Goal: Task Accomplishment & Management: Complete application form

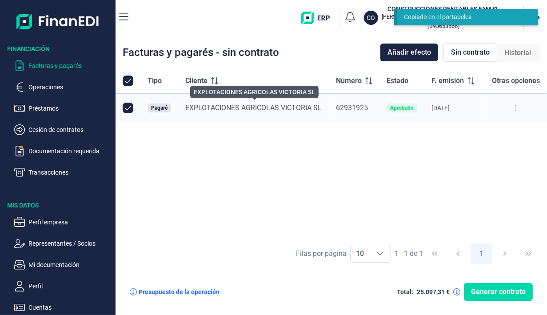
click at [518, 114] on button at bounding box center [516, 108] width 16 height 14
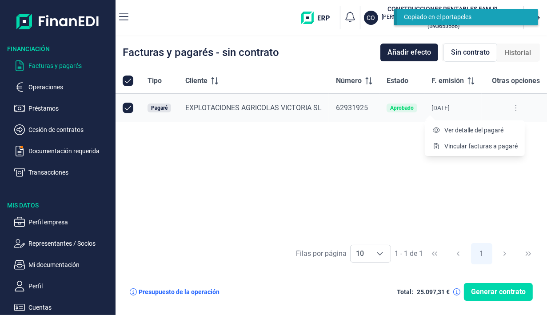
click at [498, 132] on span "Ver detalle del pagaré" at bounding box center [473, 130] width 59 height 9
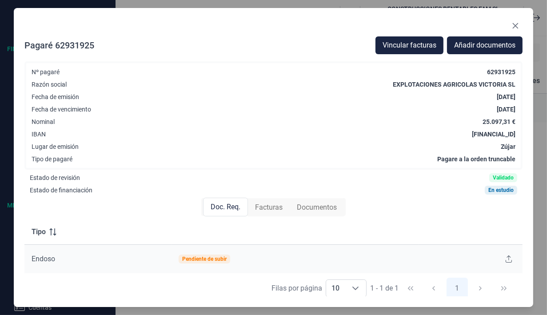
click at [274, 207] on span "Facturas" at bounding box center [269, 207] width 28 height 11
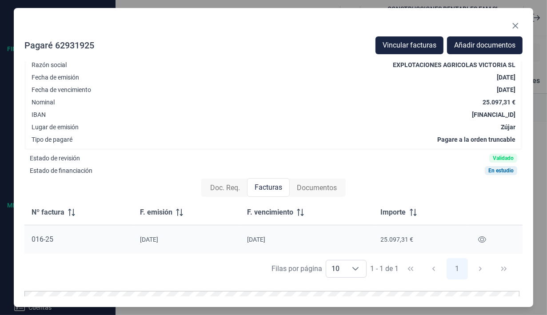
scroll to position [13, 0]
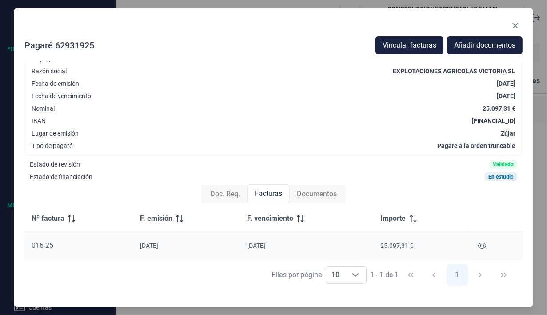
click at [328, 192] on span "Documentos" at bounding box center [317, 194] width 40 height 11
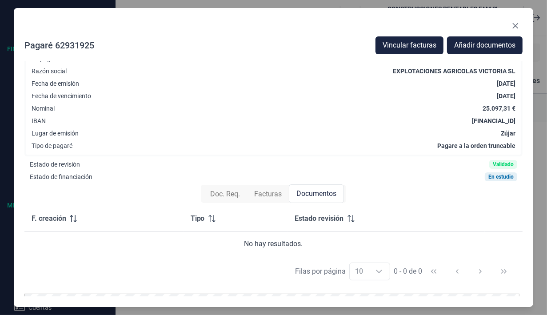
click at [217, 196] on span "Doc. Req." at bounding box center [225, 194] width 30 height 11
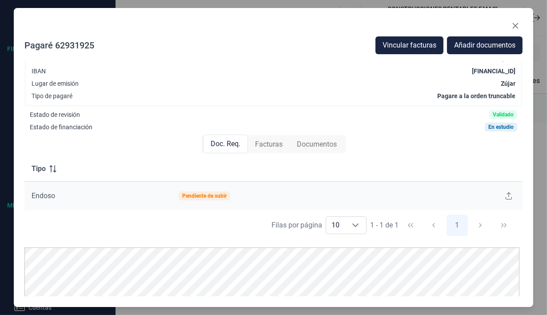
scroll to position [66, 0]
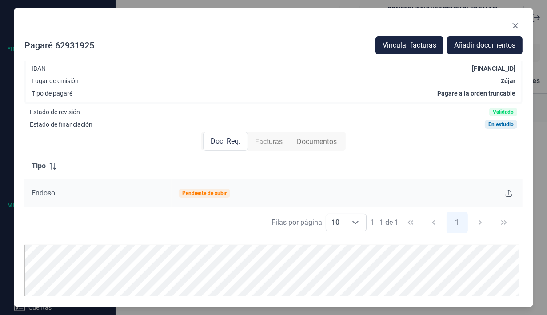
click at [211, 194] on div "Pendiente de subir" at bounding box center [204, 193] width 44 height 5
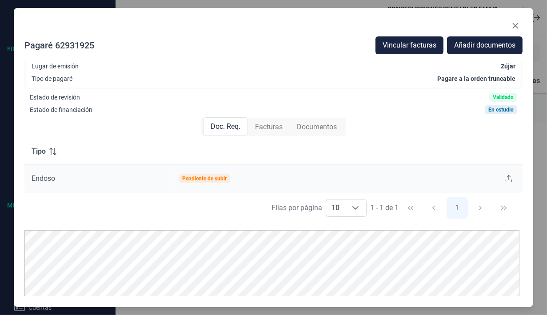
click at [506, 179] on icon at bounding box center [509, 178] width 6 height 7
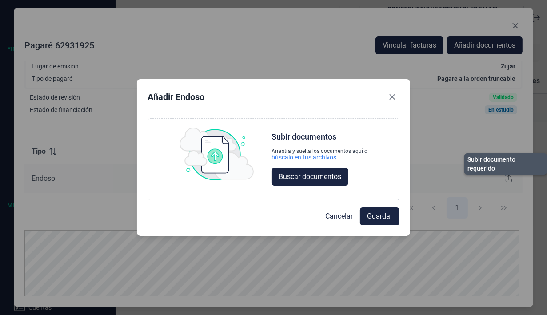
click at [341, 216] on span "Cancelar" at bounding box center [339, 216] width 28 height 11
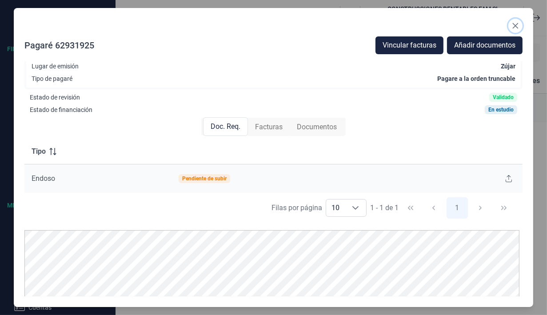
click at [520, 24] on button "Close" at bounding box center [515, 26] width 14 height 14
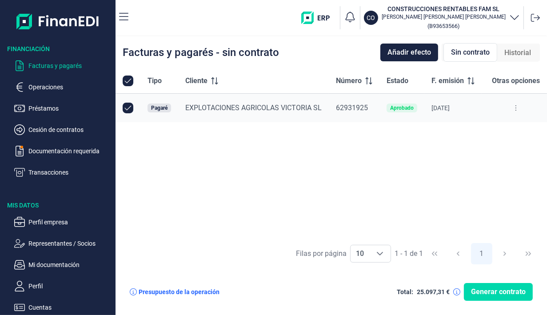
click at [52, 152] on p "Documentación requerida" at bounding box center [70, 151] width 84 height 11
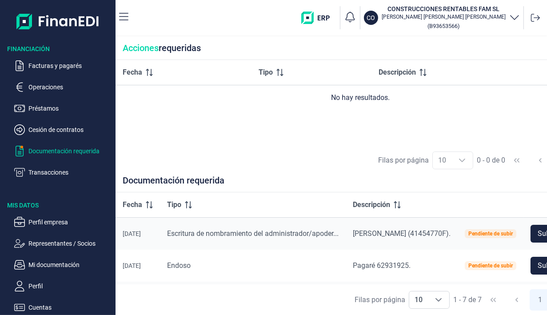
click at [513, 233] on div "Pendiente de subir" at bounding box center [490, 233] width 44 height 5
click at [451, 233] on span "[PERSON_NAME] (41454770F)." at bounding box center [402, 233] width 98 height 8
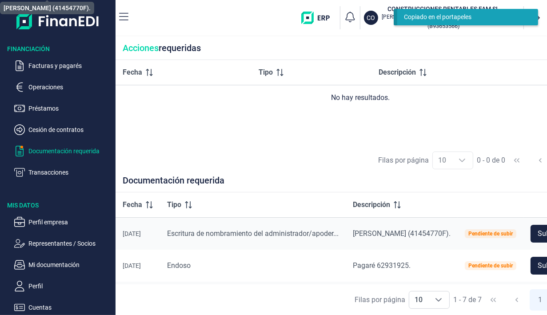
click at [516, 235] on div "Pendiente de subir" at bounding box center [491, 233] width 52 height 9
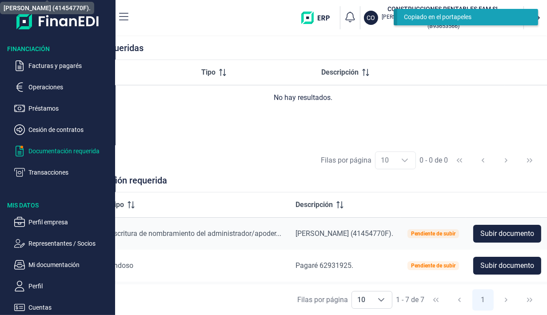
scroll to position [0, 93]
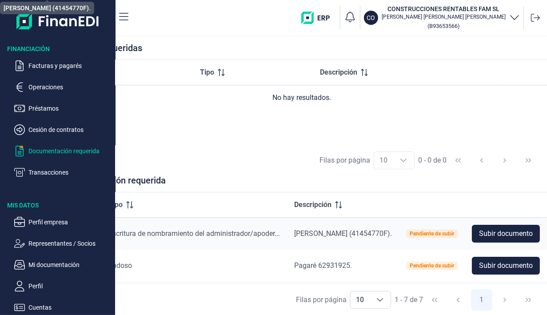
click at [514, 235] on span "Subir documento" at bounding box center [506, 233] width 54 height 11
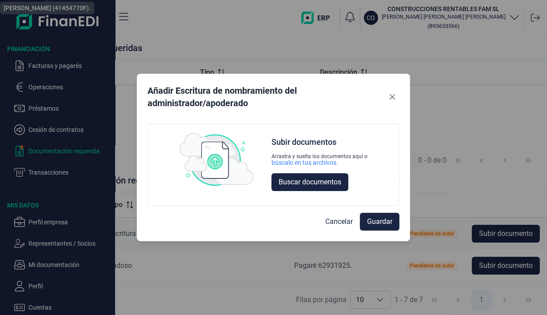
click at [332, 182] on span "Buscar documentos" at bounding box center [310, 182] width 63 height 11
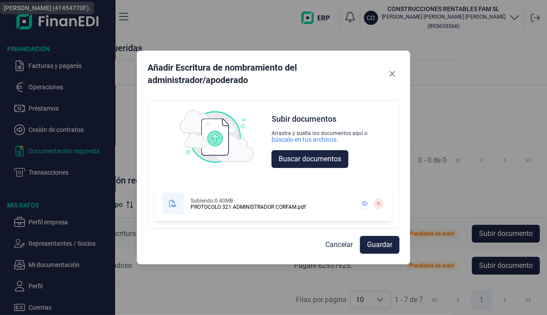
scroll to position [0, 0]
click at [382, 244] on span "Guardar" at bounding box center [379, 245] width 25 height 11
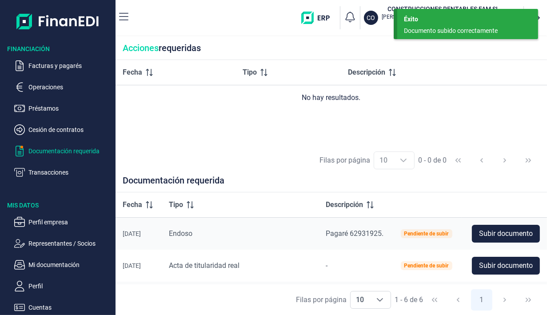
click at [509, 266] on span "Subir documento" at bounding box center [506, 265] width 54 height 11
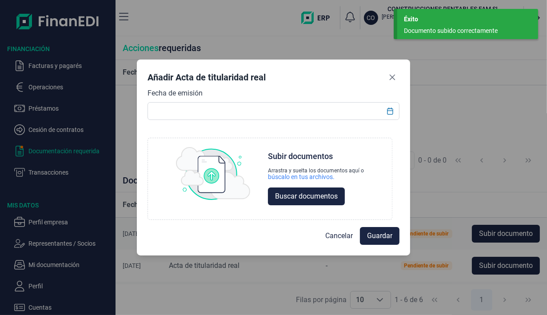
click at [328, 194] on span "Buscar documentos" at bounding box center [306, 196] width 63 height 11
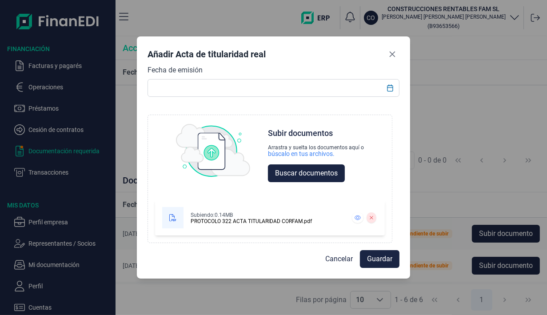
click at [387, 260] on span "Guardar" at bounding box center [379, 259] width 25 height 11
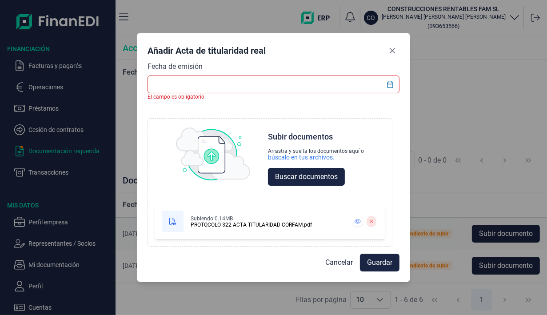
click at [308, 84] on input "text" at bounding box center [274, 85] width 252 height 18
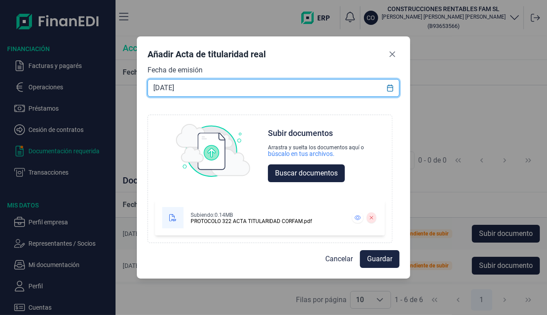
type input "[DATE]"
click at [376, 255] on span "Guardar" at bounding box center [379, 259] width 25 height 11
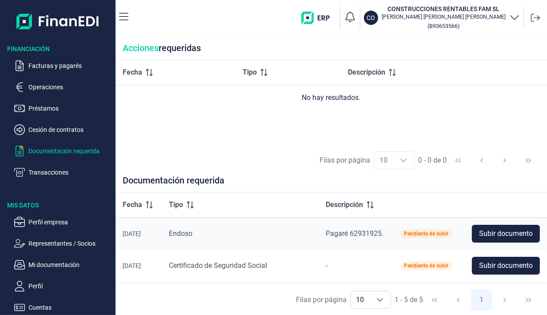
click at [57, 85] on p "Operaciones" at bounding box center [70, 87] width 84 height 11
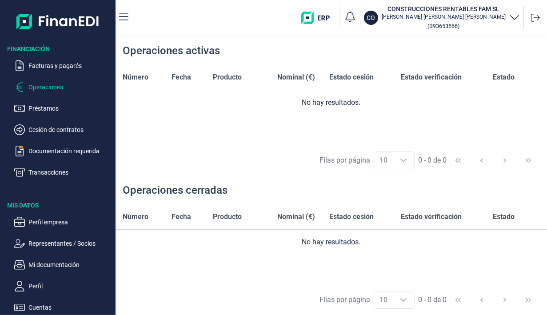
click at [59, 69] on p "Facturas y pagarés" at bounding box center [70, 65] width 84 height 11
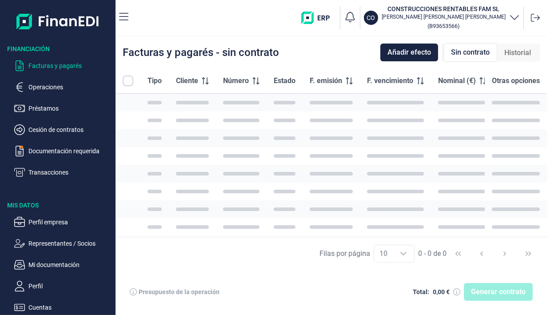
checkbox input "true"
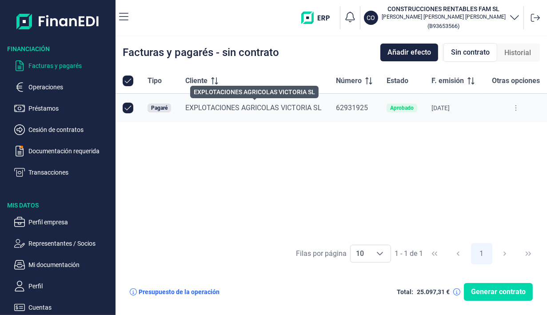
click at [249, 106] on span "EXPLOTACIONES AGRICOLAS VICTORIA SL" at bounding box center [253, 108] width 136 height 8
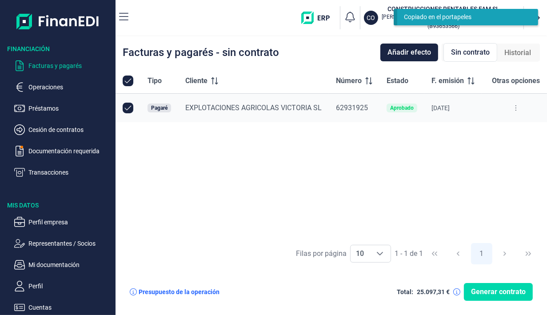
click at [516, 111] on icon at bounding box center [516, 107] width 2 height 7
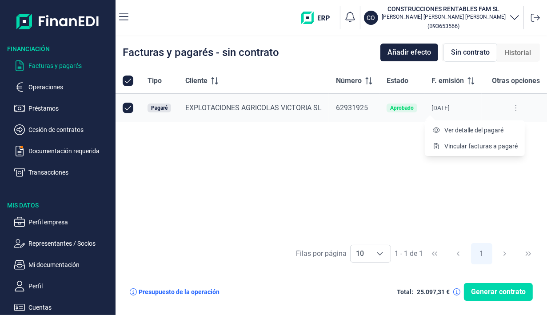
click at [494, 128] on span "Ver detalle del pagaré" at bounding box center [473, 130] width 59 height 9
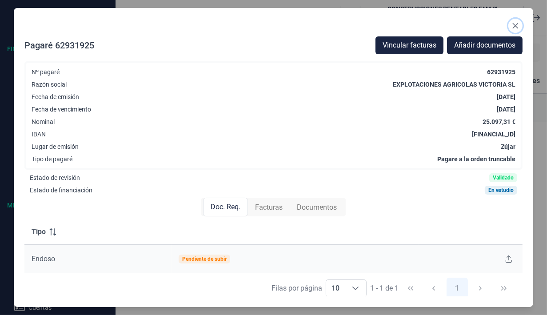
click at [521, 26] on button "Close" at bounding box center [515, 26] width 14 height 14
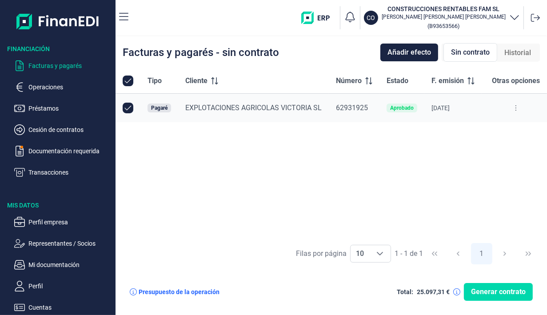
click at [47, 151] on p "Documentación requerida" at bounding box center [70, 151] width 84 height 11
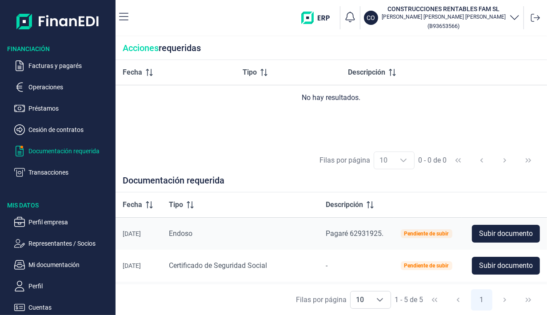
click at [515, 268] on span "Subir documento" at bounding box center [506, 265] width 54 height 11
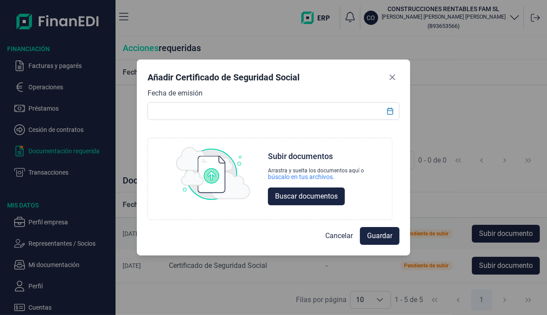
click at [327, 201] on span "Buscar documentos" at bounding box center [306, 196] width 63 height 11
